Goal: Task Accomplishment & Management: Manage account settings

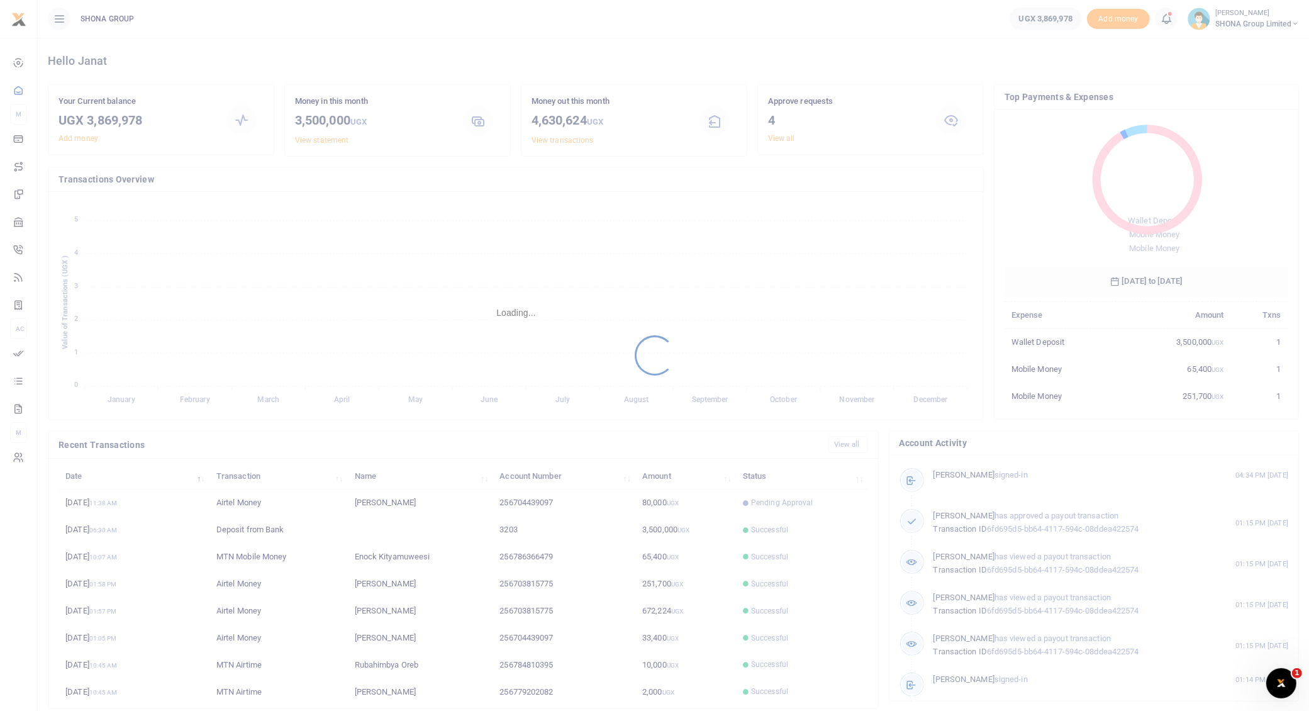
scroll to position [13, 13]
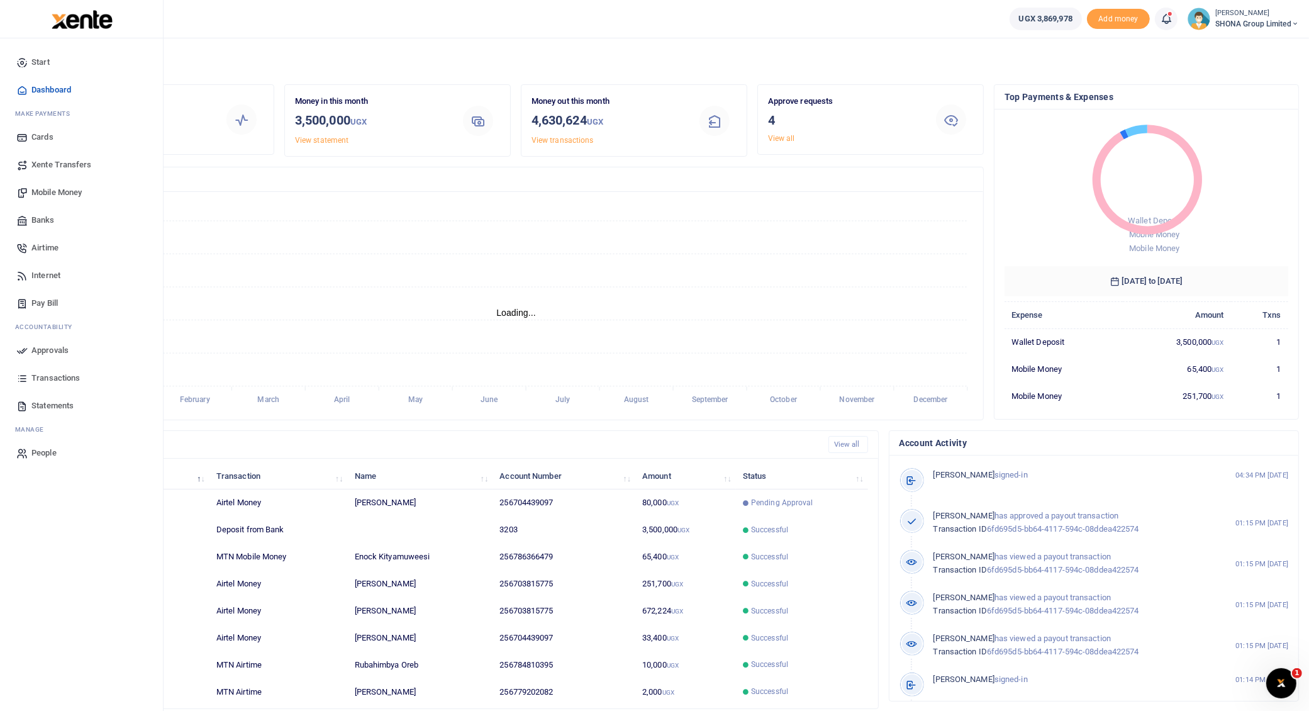
click at [53, 375] on span "Transactions" at bounding box center [55, 378] width 48 height 13
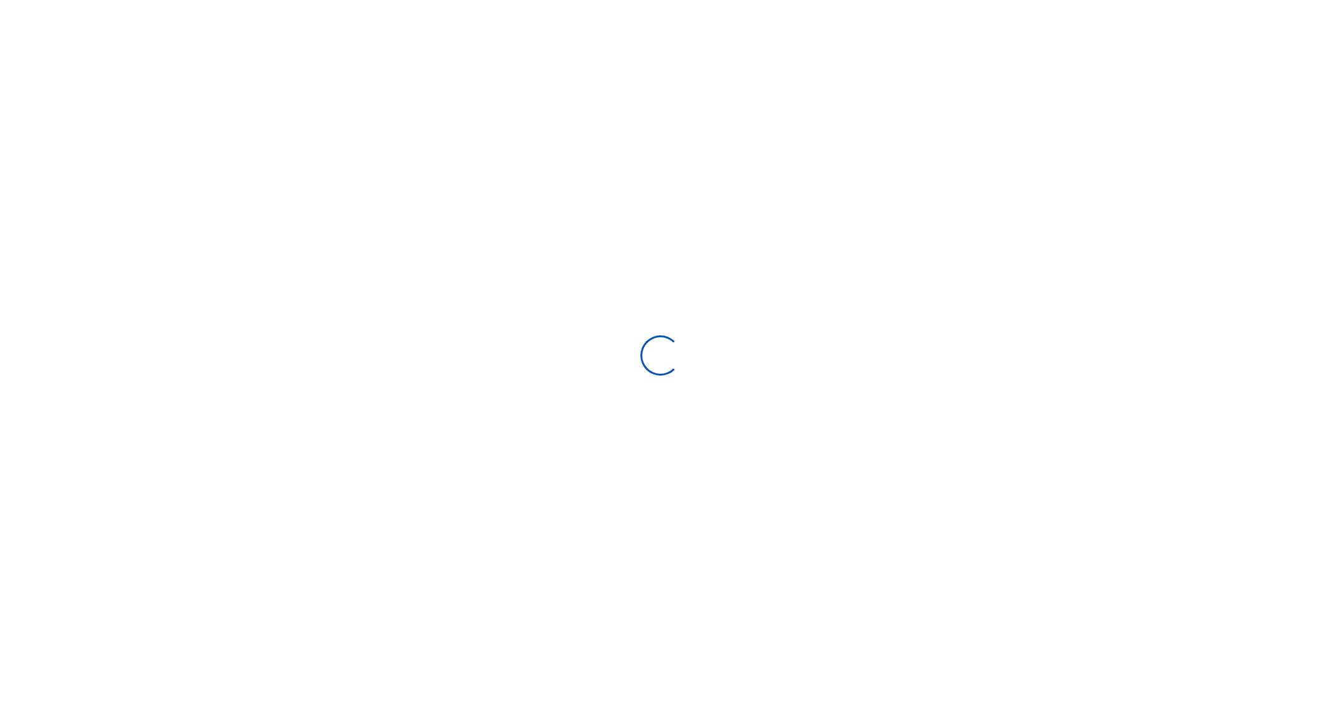
select select
type input "08/06/2025 - 09/04/2025"
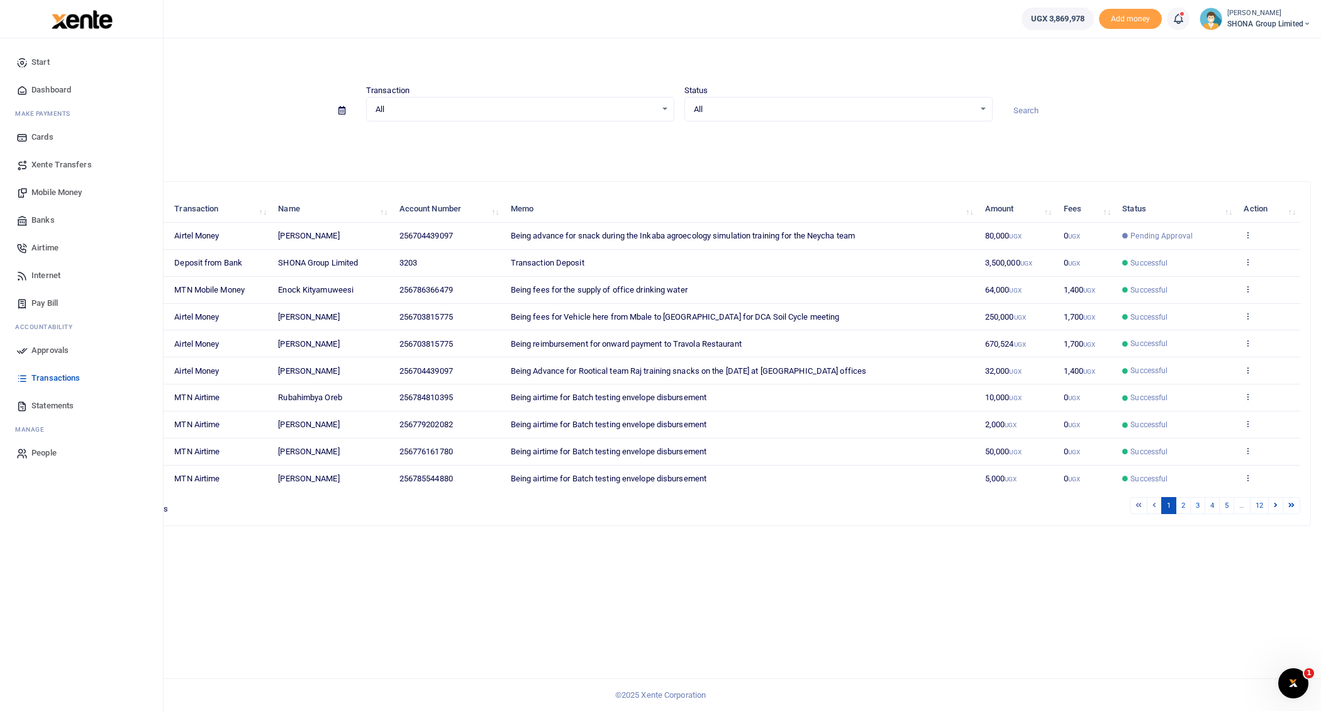
click at [52, 349] on span "Approvals" at bounding box center [49, 350] width 37 height 13
click at [43, 349] on span "Approvals" at bounding box center [49, 350] width 37 height 13
click at [45, 346] on span "Approvals" at bounding box center [49, 350] width 37 height 13
click at [51, 350] on span "Approvals" at bounding box center [49, 350] width 37 height 13
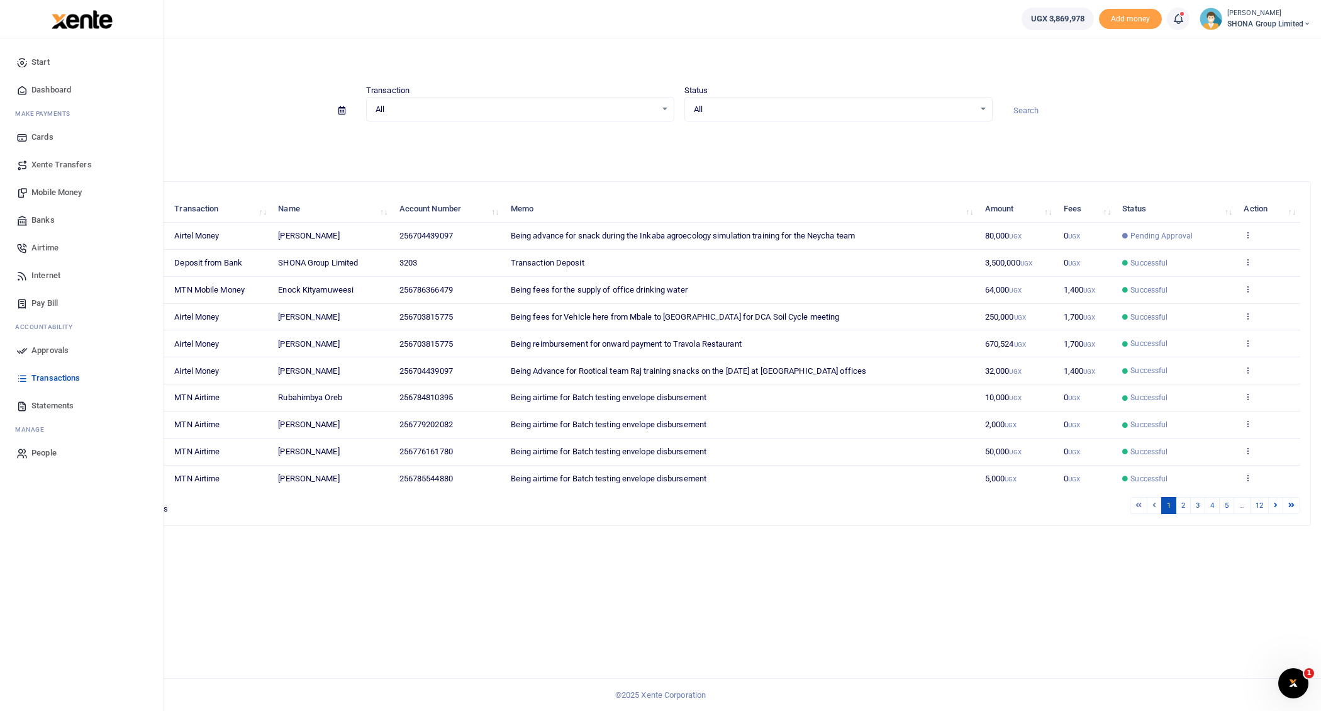
click at [40, 348] on span "Approvals" at bounding box center [49, 350] width 37 height 13
click at [30, 350] on link "Approvals" at bounding box center [81, 351] width 143 height 28
click at [31, 350] on link "Approvals" at bounding box center [81, 351] width 143 height 28
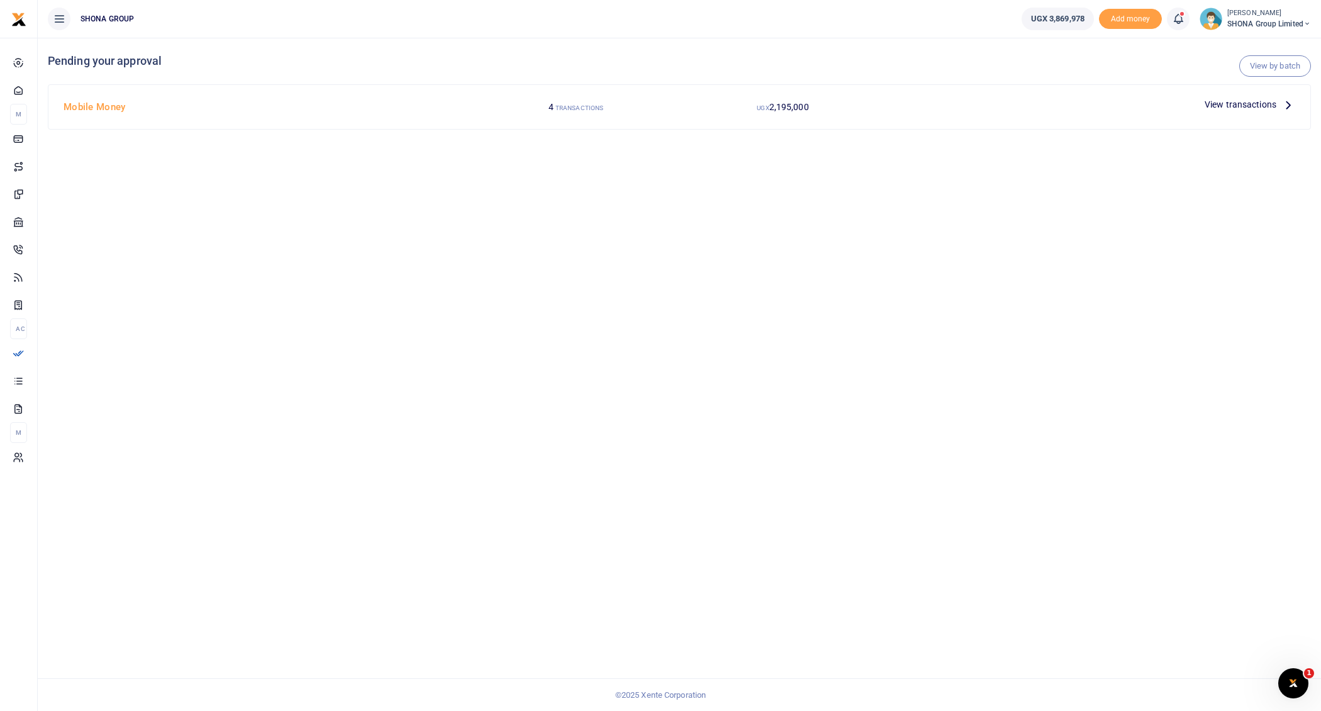
click at [1271, 106] on span "View transactions" at bounding box center [1241, 105] width 72 height 14
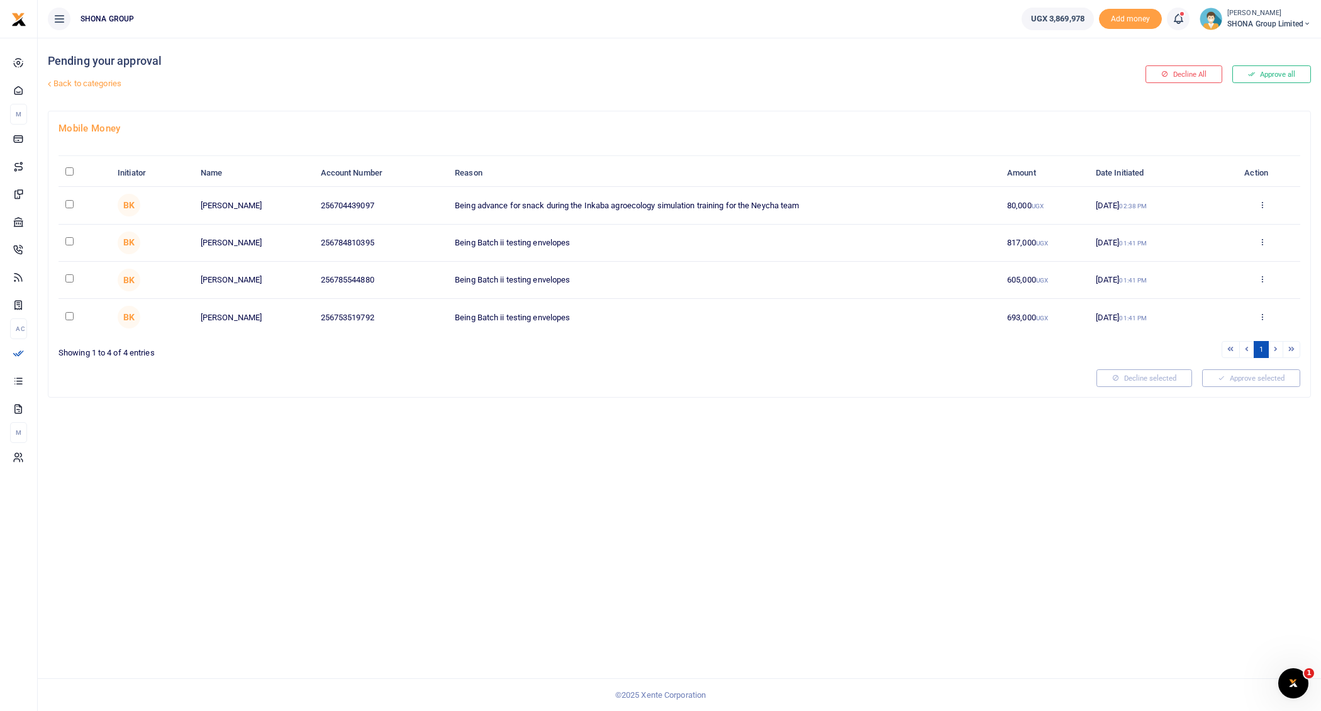
click at [69, 173] on input "\a \a : activate to sort column descending" at bounding box center [69, 171] width 8 height 8
checkbox input "true"
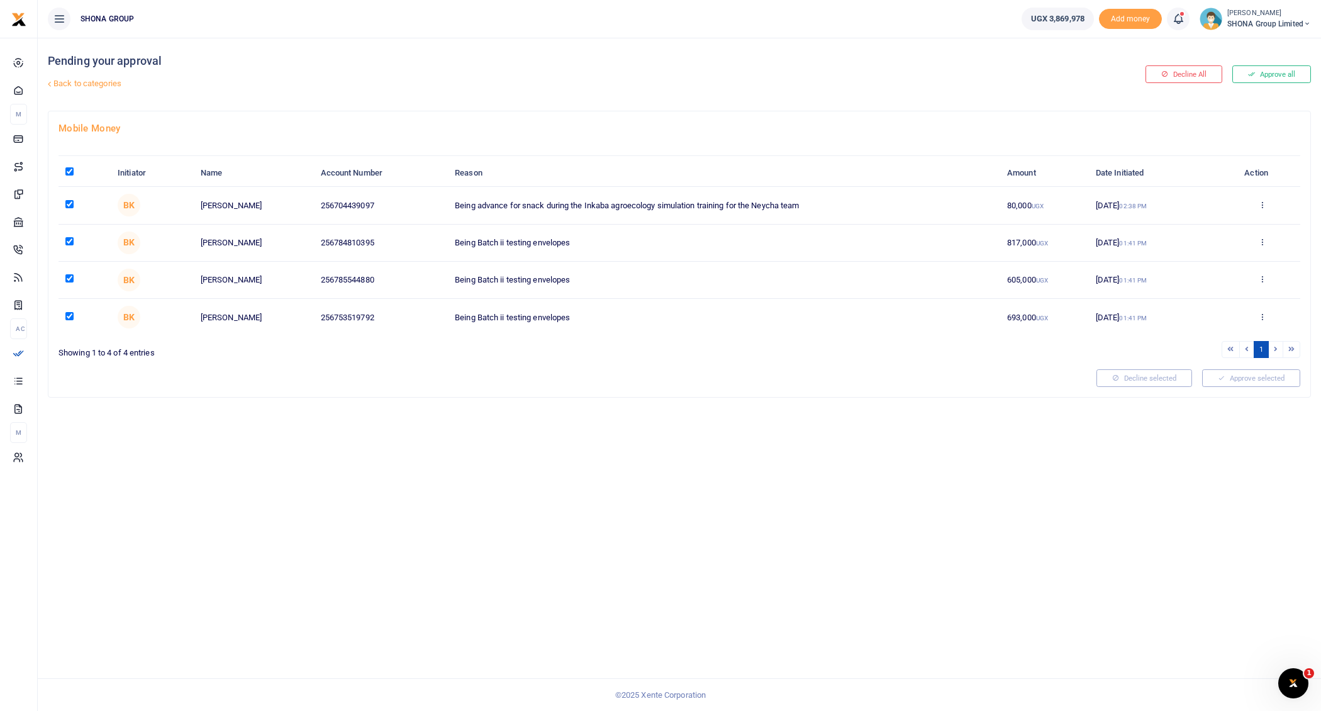
checkbox input "true"
click at [1236, 374] on button "Approve selected (4)" at bounding box center [1247, 378] width 107 height 18
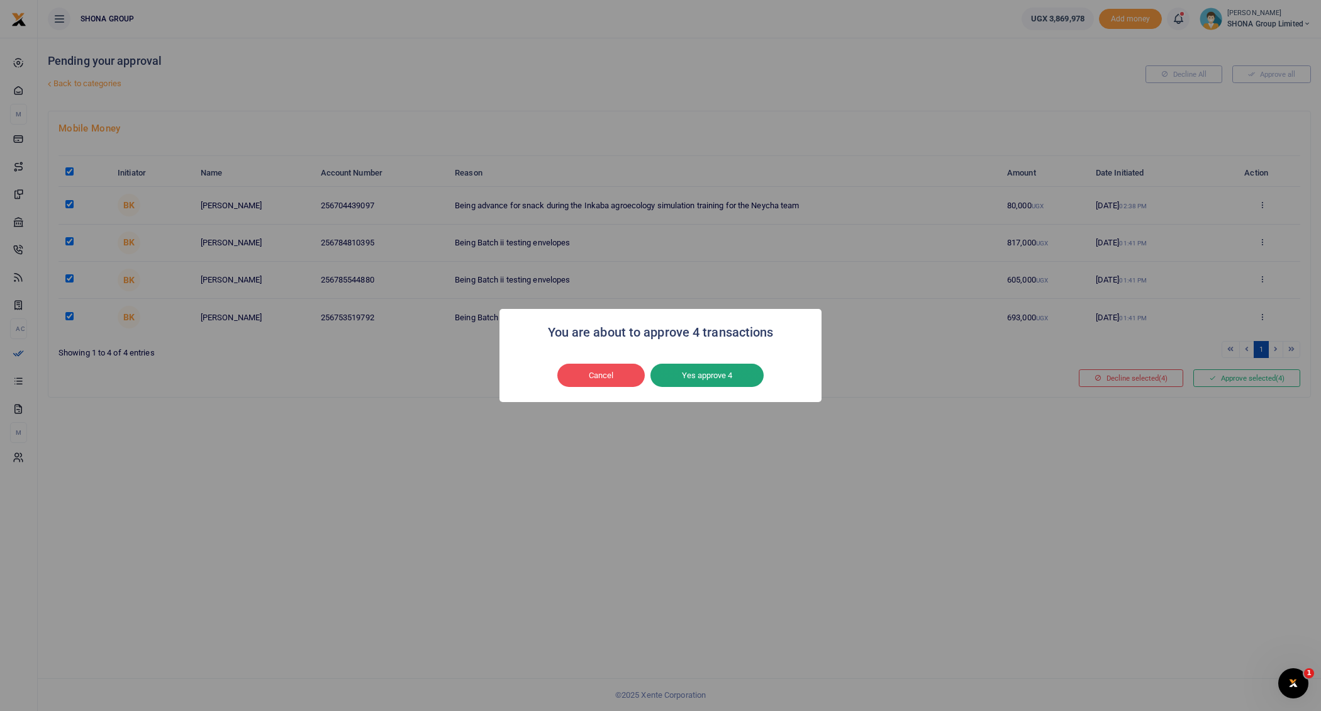
click at [724, 384] on button "Yes approve 4" at bounding box center [707, 376] width 113 height 24
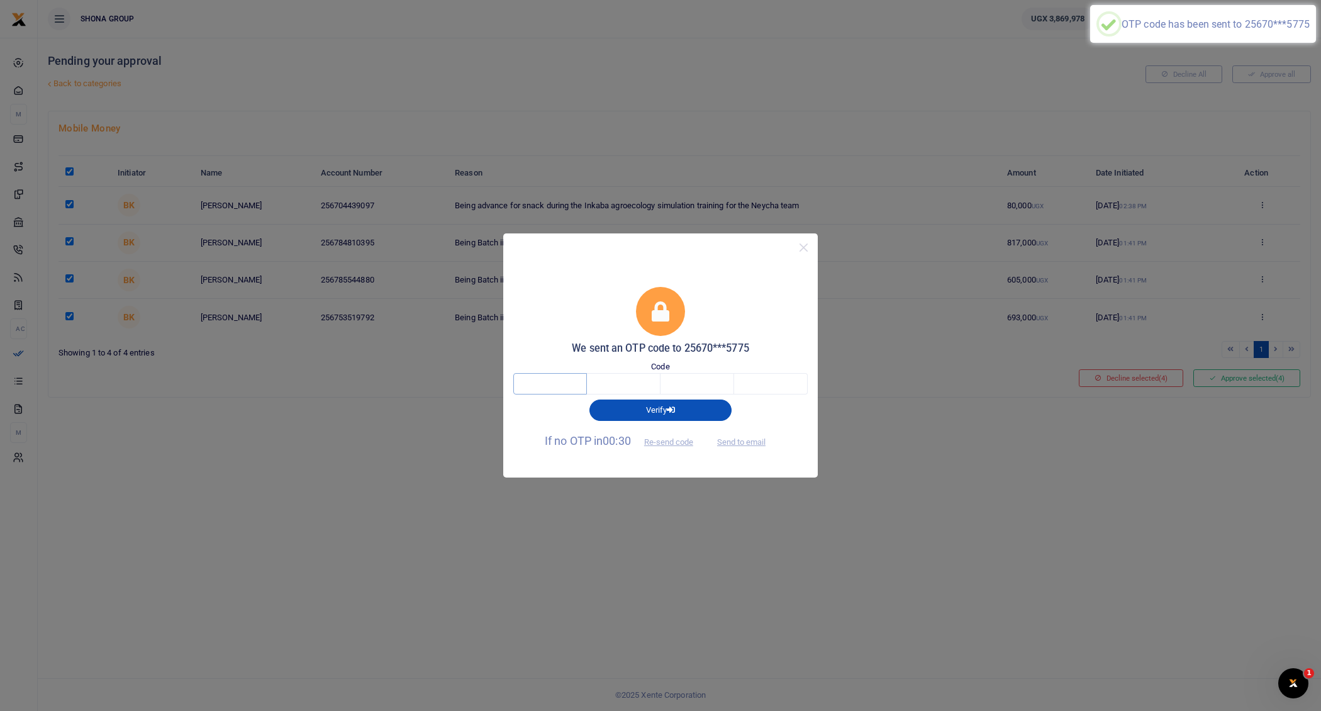
click at [557, 384] on input "text" at bounding box center [550, 383] width 74 height 21
type input "3"
type input "0"
type input "9"
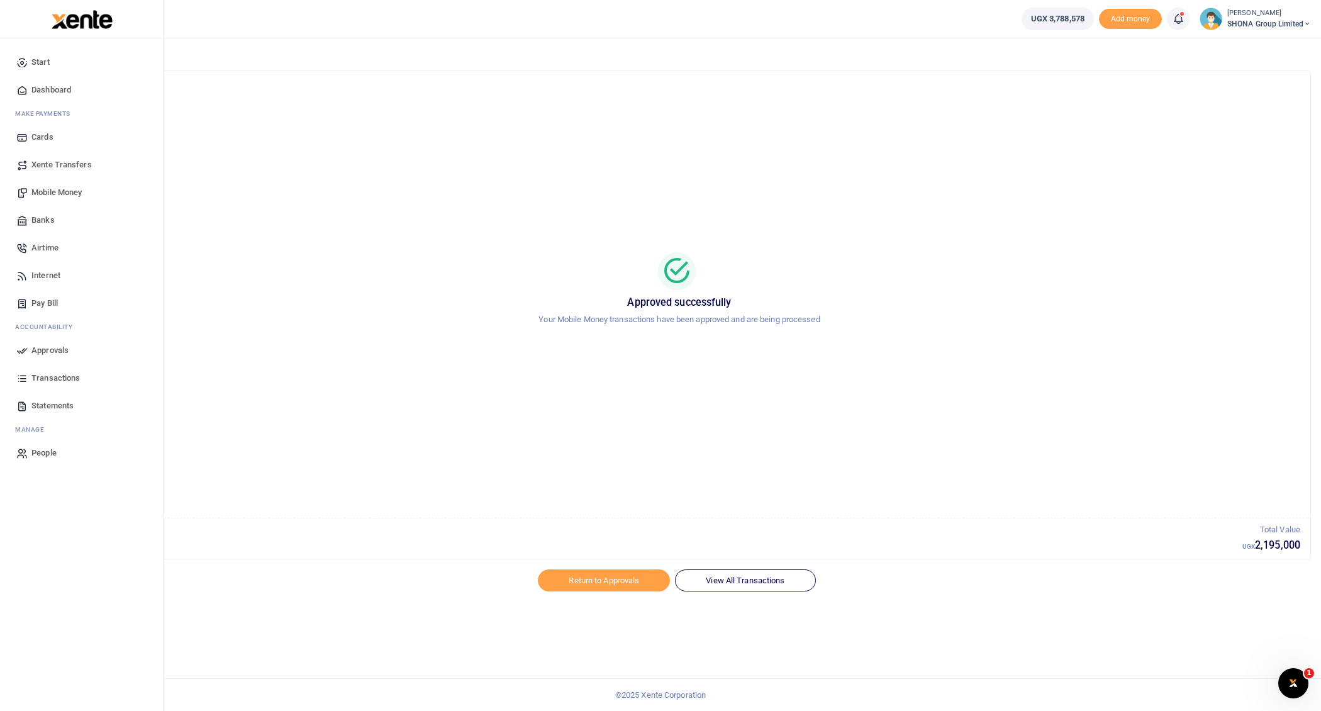
click at [41, 374] on span "Transactions" at bounding box center [55, 378] width 48 height 13
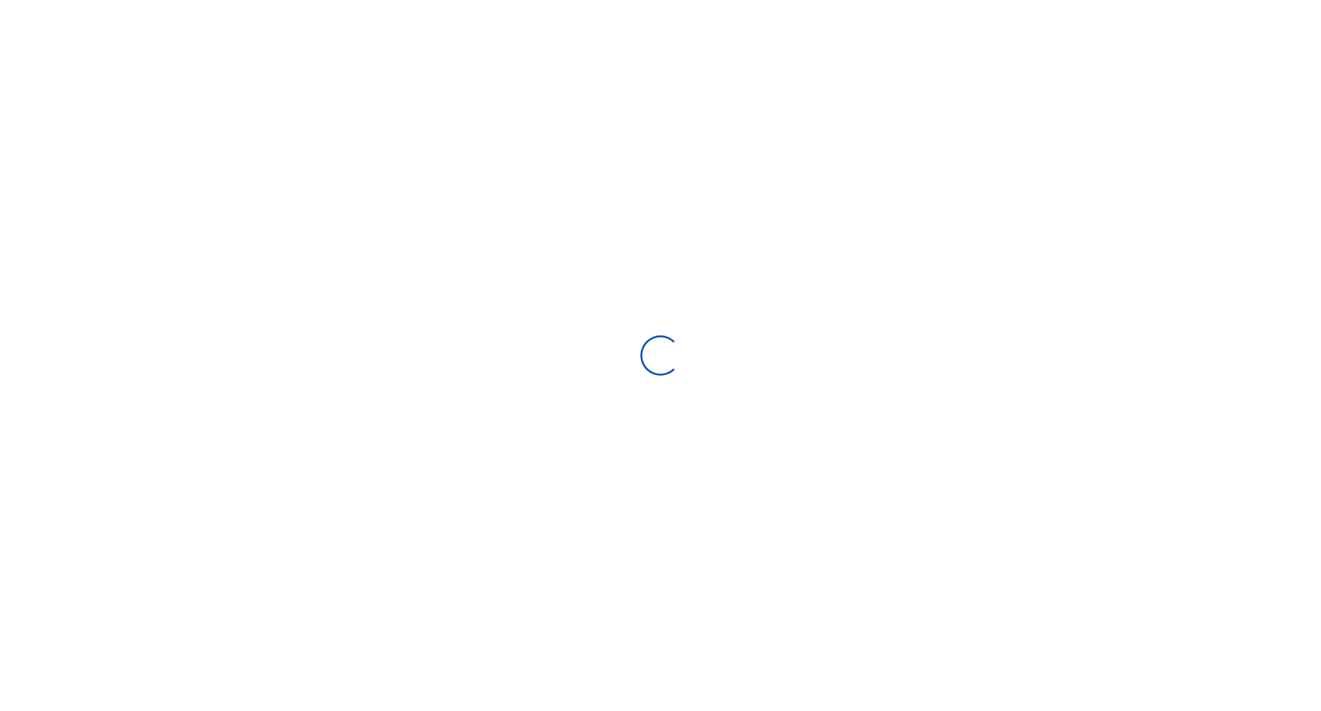
select select
type input "08/06/2025 - 09/04/2025"
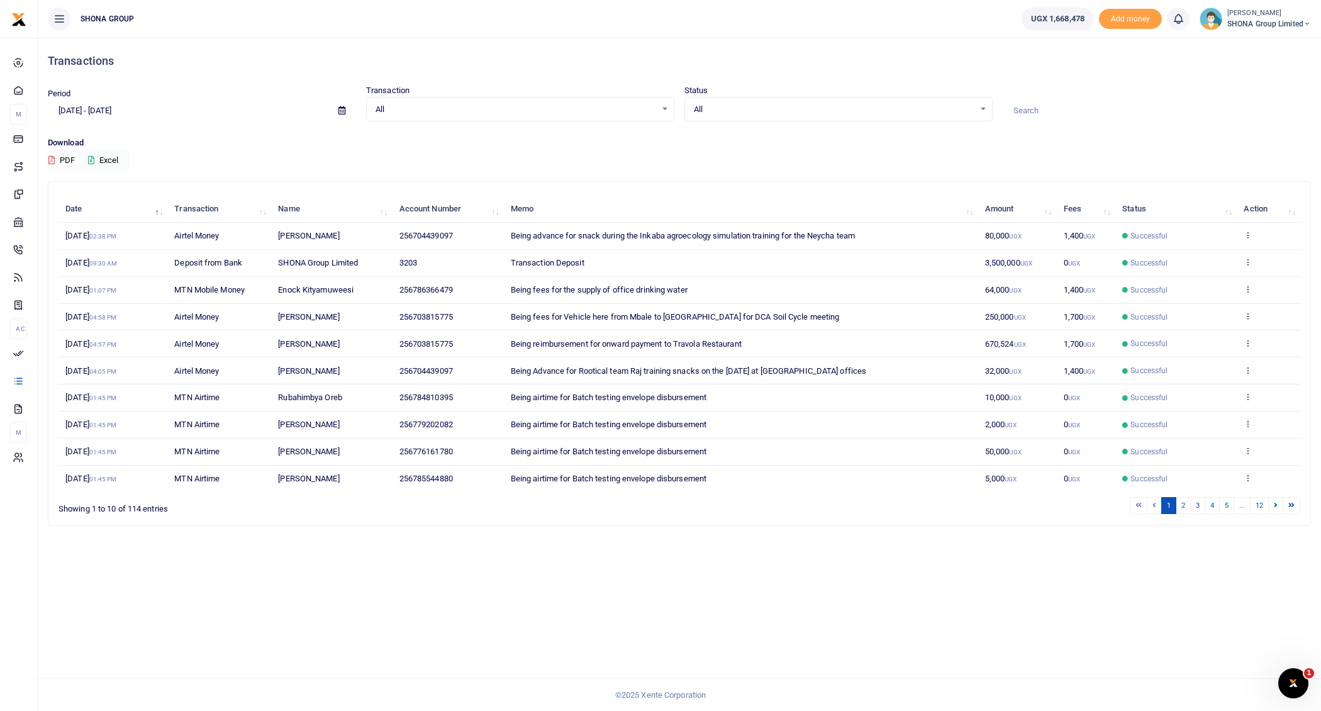
click at [1270, 11] on small "[PERSON_NAME]" at bounding box center [1270, 13] width 84 height 11
click at [1250, 43] on link "Switch accounts" at bounding box center [1262, 46] width 99 height 18
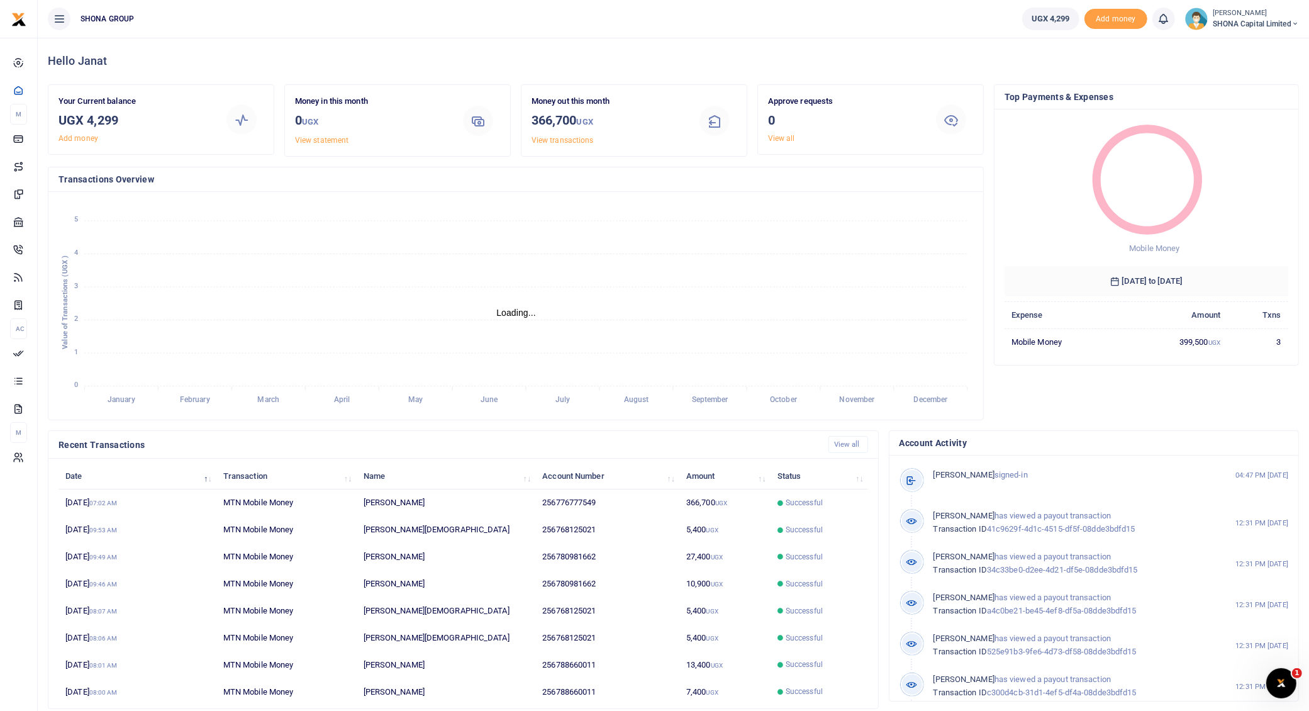
scroll to position [13, 13]
